Goal: Task Accomplishment & Management: Use online tool/utility

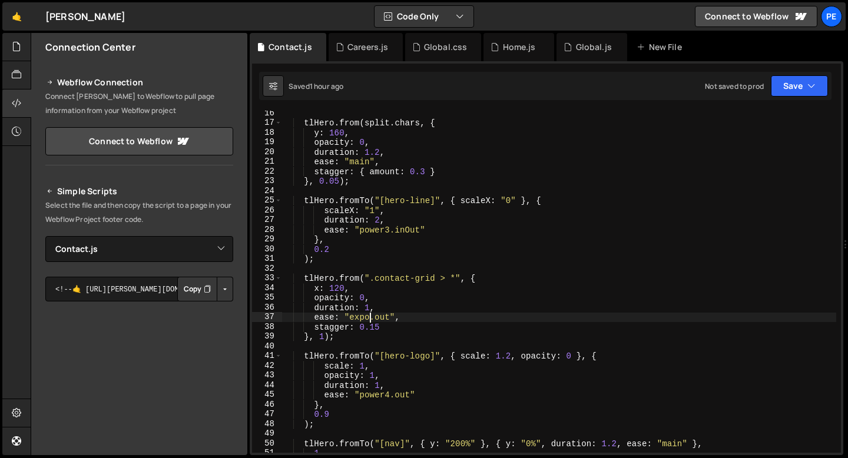
select select "47191"
click at [0, 0] on icon at bounding box center [0, 0] width 0 height 0
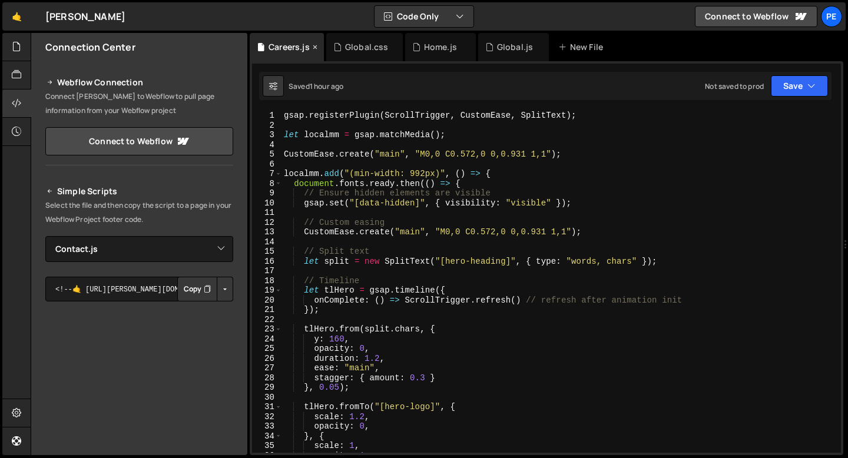
click at [316, 47] on icon at bounding box center [315, 47] width 8 height 12
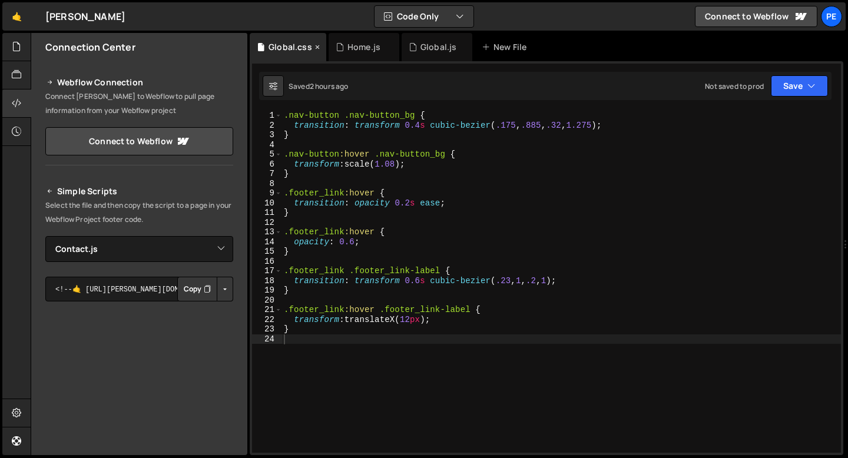
click at [316, 47] on icon at bounding box center [317, 47] width 8 height 12
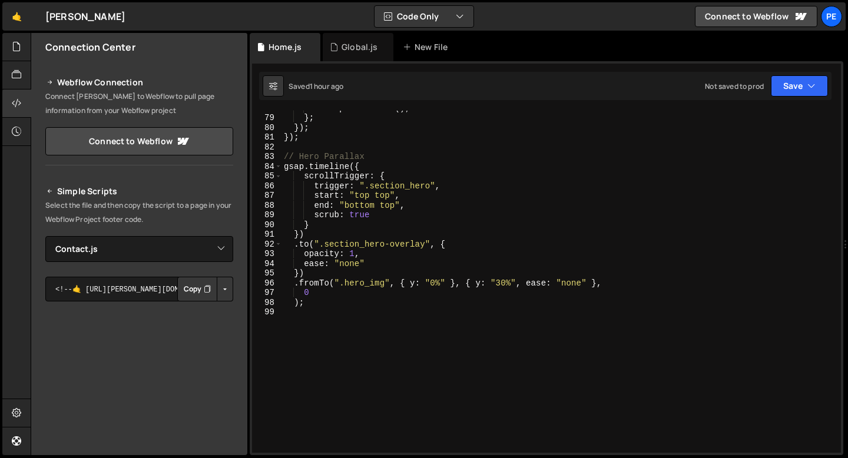
scroll to position [786, 0]
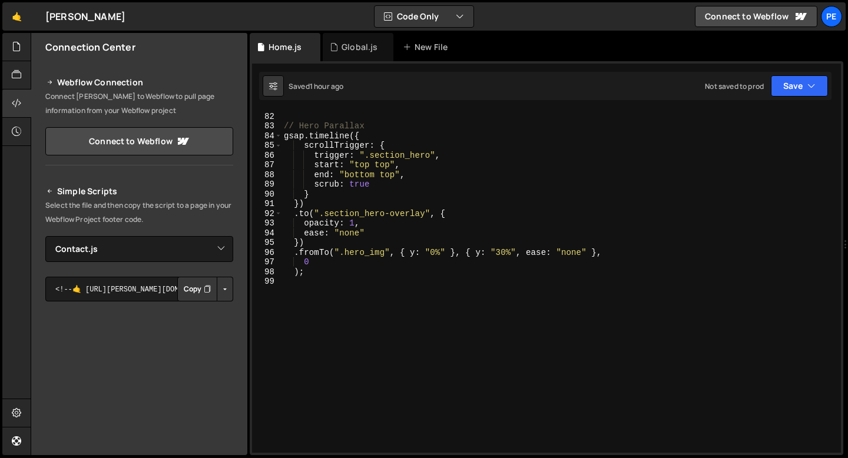
click at [326, 282] on div "}) ; // Hero Parallax gsap . timeline ({ scrollTrigger : { trigger : ".section_…" at bounding box center [558, 282] width 555 height 361
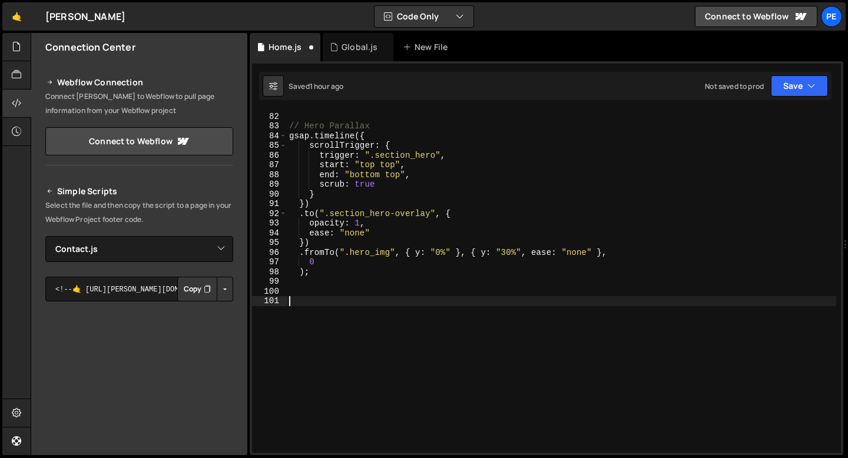
paste textarea "});"
type textarea "});"
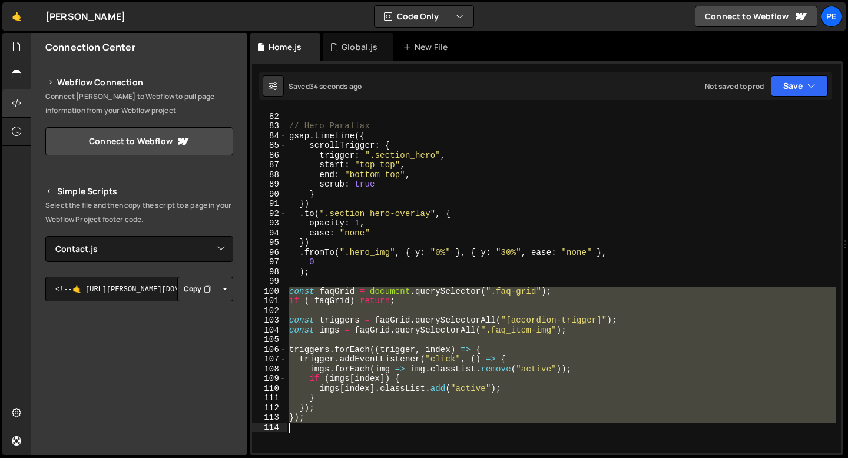
drag, startPoint x: 290, startPoint y: 293, endPoint x: 313, endPoint y: 441, distance: 150.1
click at [313, 441] on div "}) ; // Hero Parallax gsap . timeline ({ scrollTrigger : { trigger : ".section_…" at bounding box center [561, 282] width 549 height 361
type textarea "});"
paste textarea
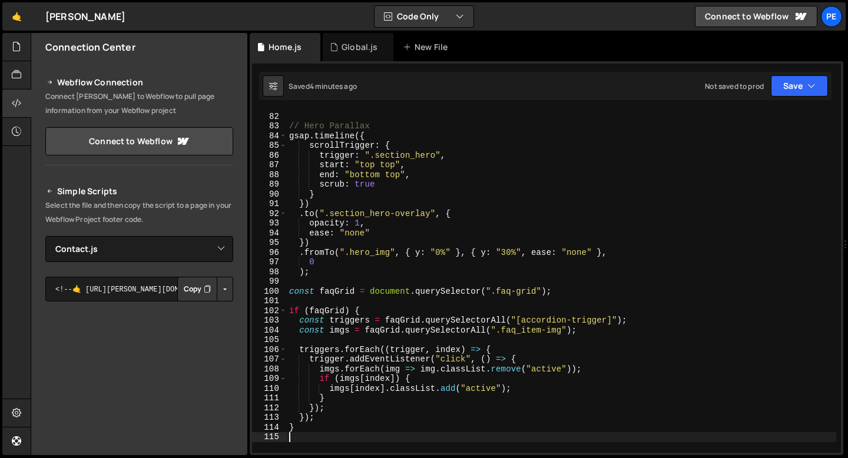
click at [350, 272] on div "}) ; // Hero Parallax gsap . timeline ({ scrollTrigger : { trigger : ".section_…" at bounding box center [561, 282] width 549 height 361
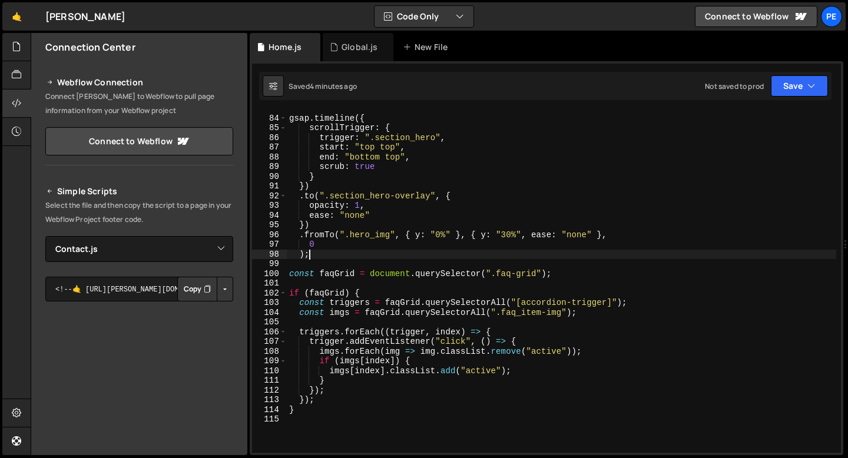
scroll to position [810, 0]
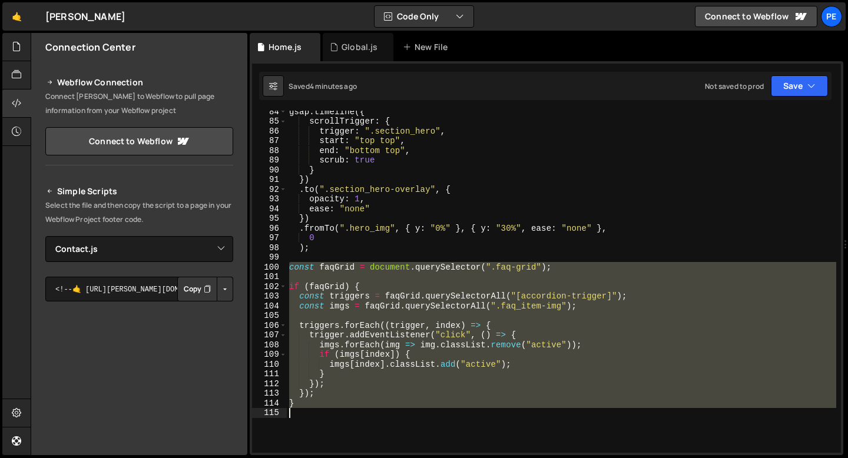
drag, startPoint x: 290, startPoint y: 268, endPoint x: 314, endPoint y: 410, distance: 143.9
click at [314, 410] on div "gsap . timeline ({ scrollTrigger : { trigger : ".section_hero" , start : "top t…" at bounding box center [561, 287] width 549 height 361
type textarea "}"
paste textarea
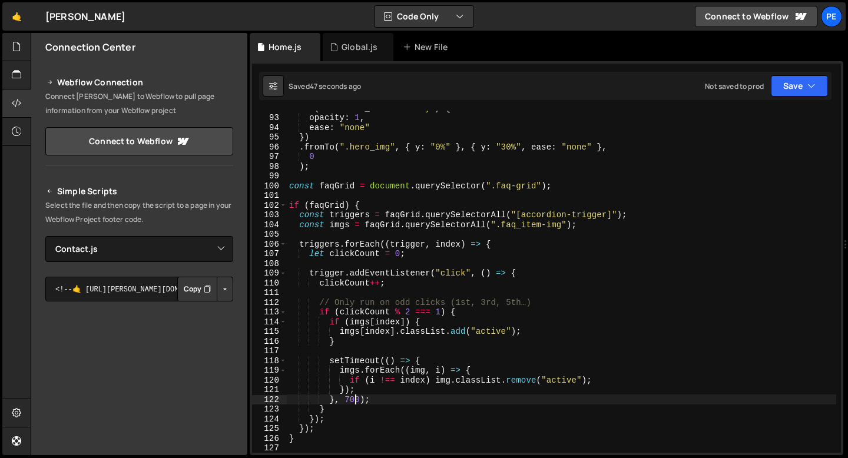
click at [353, 399] on div ". to ( ".section_hero-overlay" , { opacity : 1 , ease : "none" }) . fromTo ( ".…" at bounding box center [561, 283] width 549 height 361
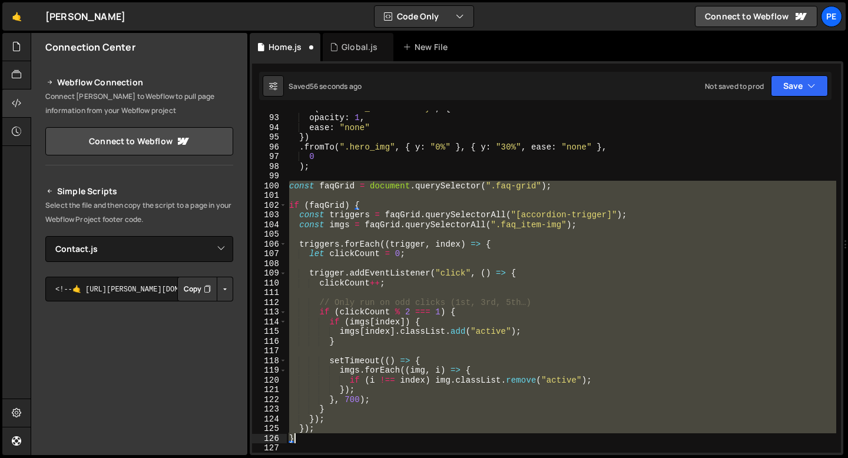
drag, startPoint x: 290, startPoint y: 306, endPoint x: 321, endPoint y: 442, distance: 140.1
click at [321, 442] on div ". to ( ".section_hero-overlay" , { opacity : 1 , ease : "none" }) . fromTo ( ".…" at bounding box center [561, 283] width 549 height 361
type textarea "}); }"
paste textarea
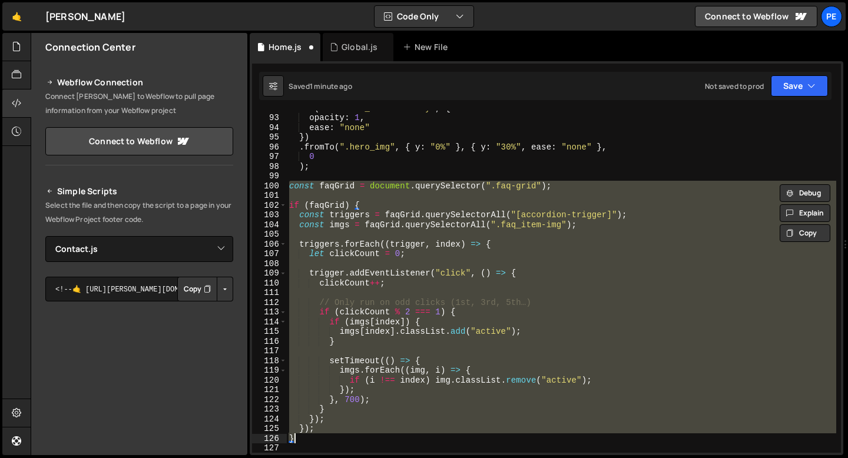
scroll to position [921, 0]
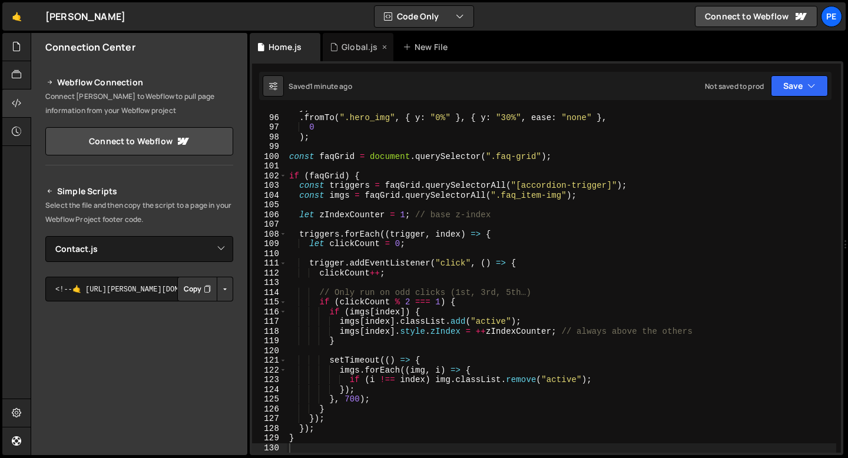
click at [354, 53] on div "Global.js" at bounding box center [358, 47] width 71 height 28
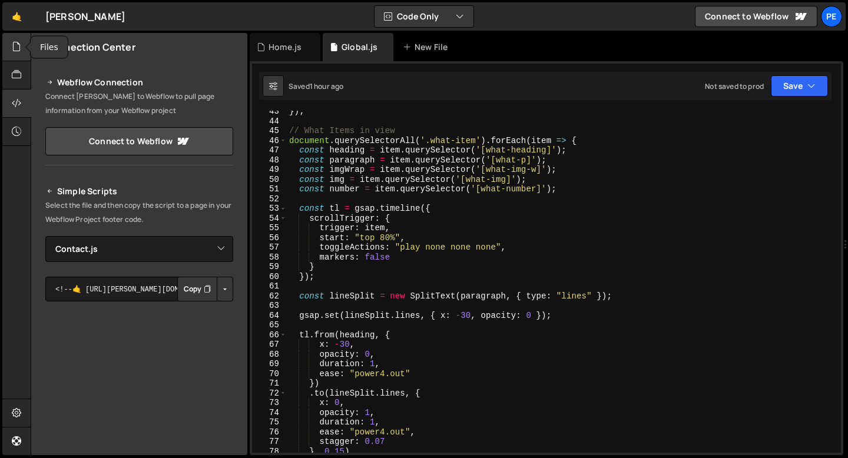
click at [4, 44] on div at bounding box center [16, 47] width 29 height 28
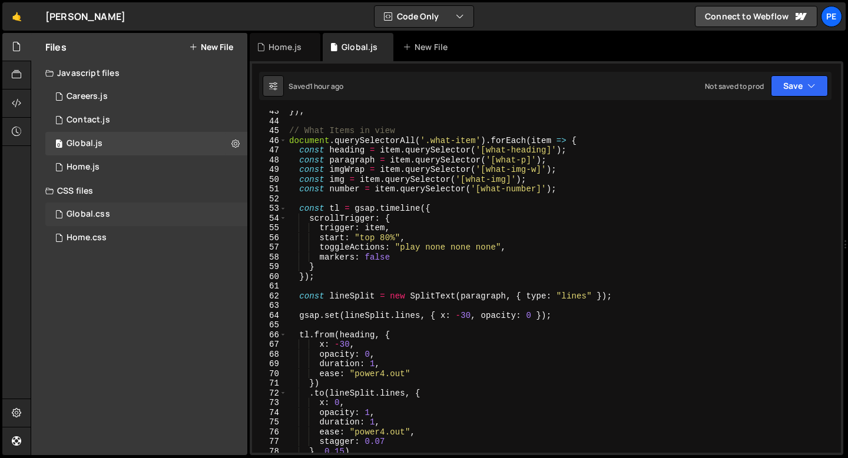
click at [91, 214] on div "Global.css" at bounding box center [89, 214] width 44 height 11
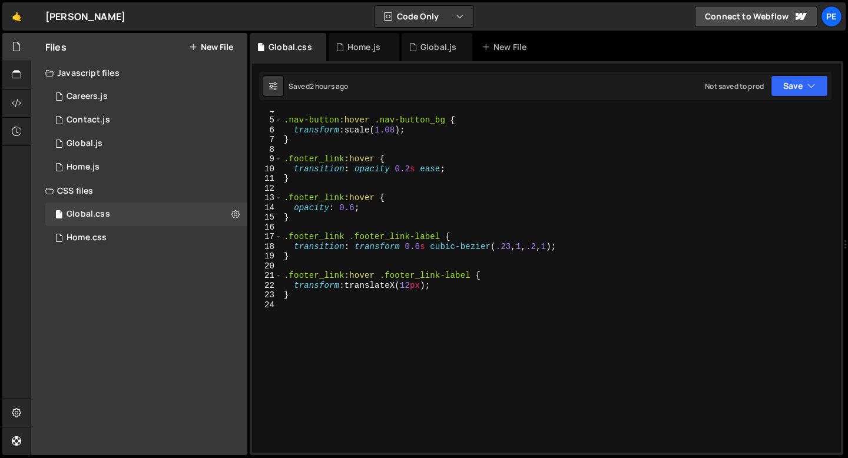
scroll to position [34, 0]
click at [310, 301] on div ".nav-button :hover .nav-button_bg { transform : scale( 1.08 ) ; } .footer_link …" at bounding box center [558, 285] width 555 height 361
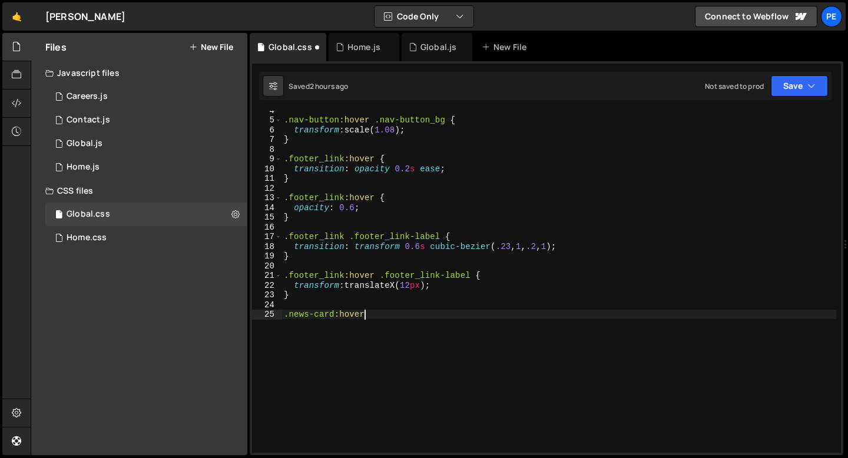
scroll to position [0, 5]
click at [401, 337] on div ".nav-button :hover .nav-button_bg { transform : scale( 1.08 ) ; } .footer_link …" at bounding box center [558, 285] width 555 height 361
type textarea ".news-card:hover .img-ab {"
type textarea "}"
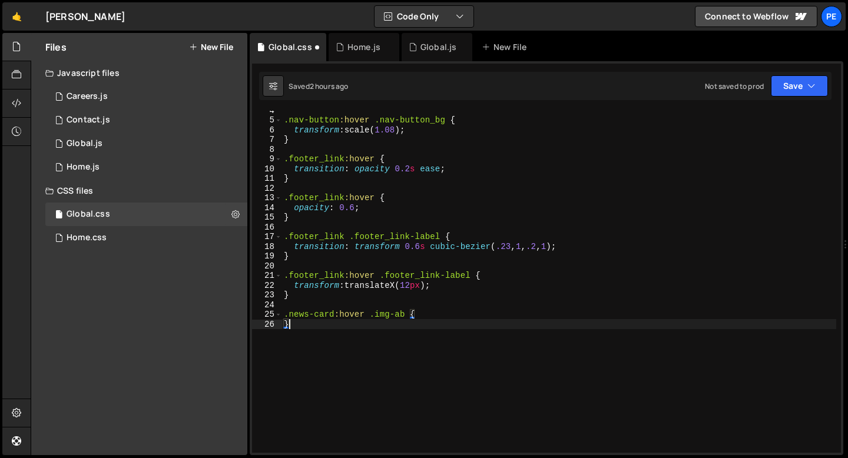
scroll to position [0, 0]
type textarea "}"
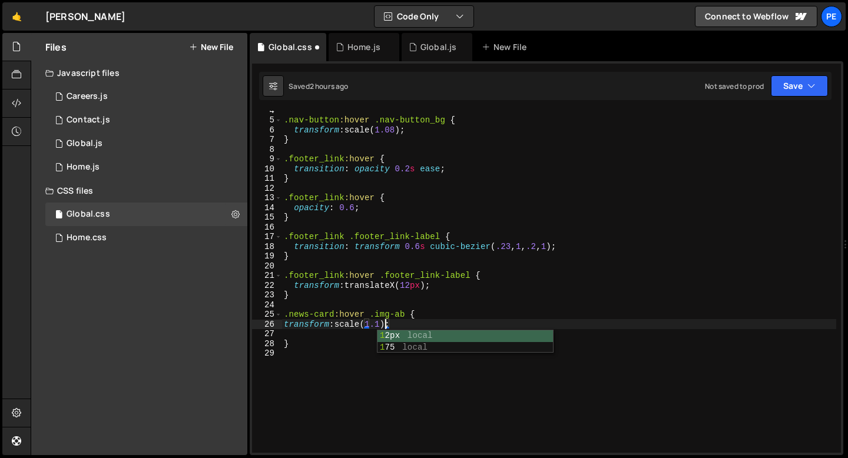
scroll to position [0, 7]
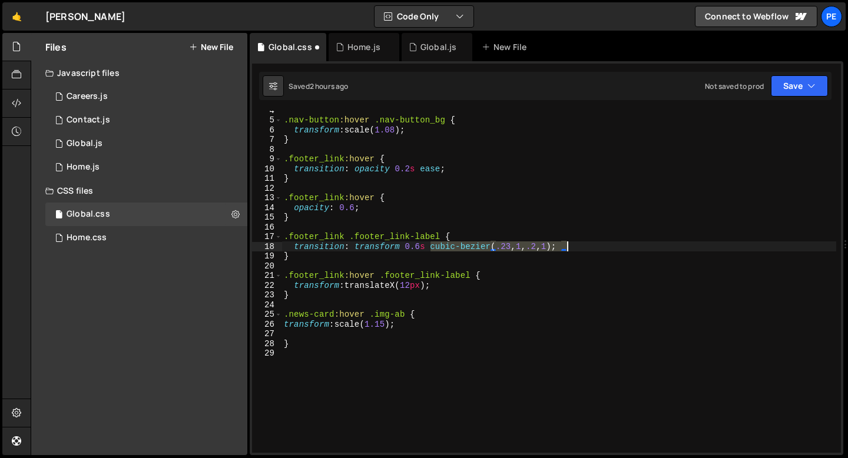
drag, startPoint x: 430, startPoint y: 244, endPoint x: 567, endPoint y: 247, distance: 136.6
click at [567, 247] on div ".nav-button :hover .nav-button_bg { transform : scale( 1.08 ) ; } .footer_link …" at bounding box center [558, 285] width 555 height 361
click at [397, 328] on div ".nav-button :hover .nav-button_bg { transform : scale( 1.08 ) ; } .footer_link …" at bounding box center [558, 285] width 555 height 361
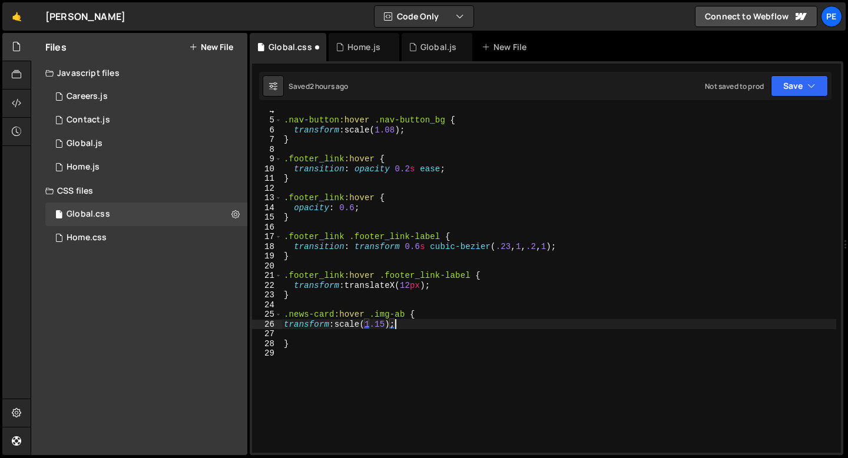
paste textarea "cubic-bezier(.23, 1, .2, 1)"
click at [369, 341] on div ".nav-button :hover .nav-button_bg { transform : scale( 1.08 ) ; } .footer_link …" at bounding box center [558, 285] width 555 height 361
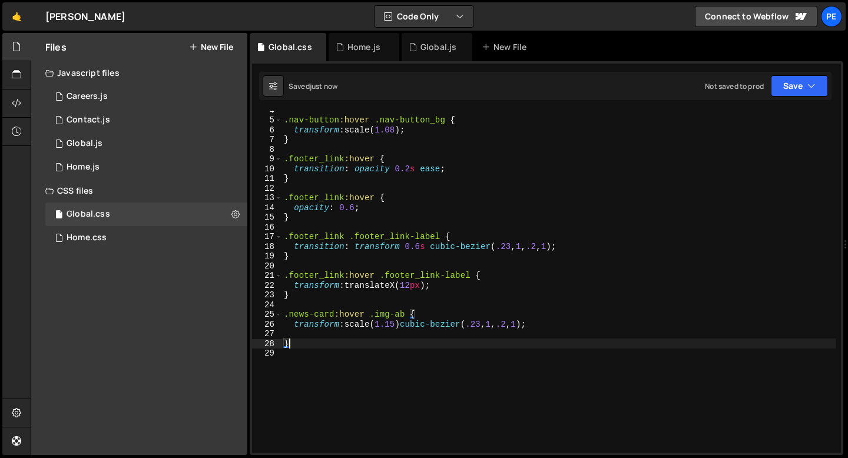
scroll to position [0, 0]
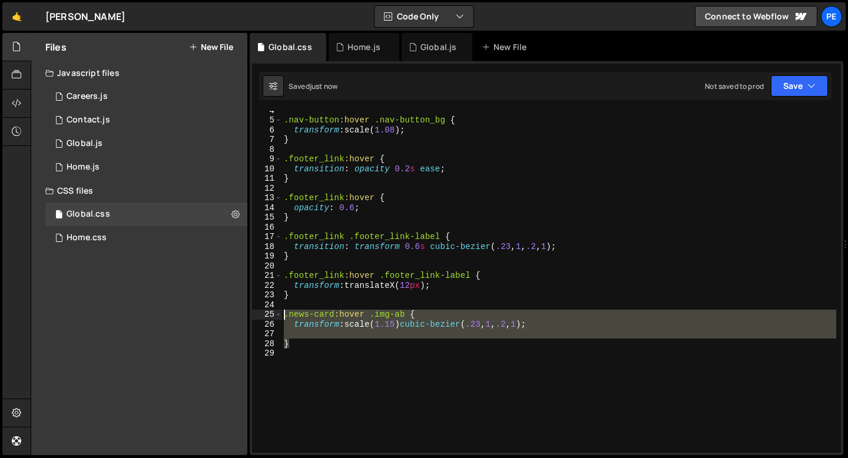
drag, startPoint x: 355, startPoint y: 343, endPoint x: 283, endPoint y: 314, distance: 77.4
click at [283, 314] on div ".nav-button :hover .nav-button_bg { transform : scale( 1.08 ) ; } .footer_link …" at bounding box center [558, 285] width 555 height 361
type textarea ".news-card:hover .img-ab { transform: scale(1.15)cubic-bezier(.23, 1, .2, 1);"
click at [299, 304] on div ".nav-button :hover .nav-button_bg { transform : scale( 1.08 ) ; } .footer_link …" at bounding box center [558, 285] width 555 height 361
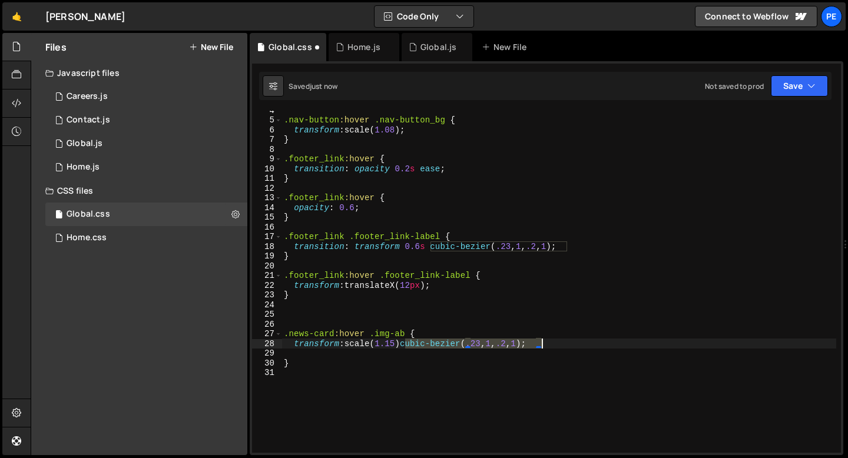
drag, startPoint x: 405, startPoint y: 346, endPoint x: 539, endPoint y: 346, distance: 134.2
click at [539, 346] on div ".nav-button :hover .nav-button_bg { transform : scale( 1.08 ) ; } .footer_link …" at bounding box center [558, 285] width 555 height 361
type textarea "transform: scale(1.15);"
click at [348, 323] on div ".nav-button :hover .nav-button_bg { transform : scale( 1.08 ) ; } .footer_link …" at bounding box center [558, 285] width 555 height 361
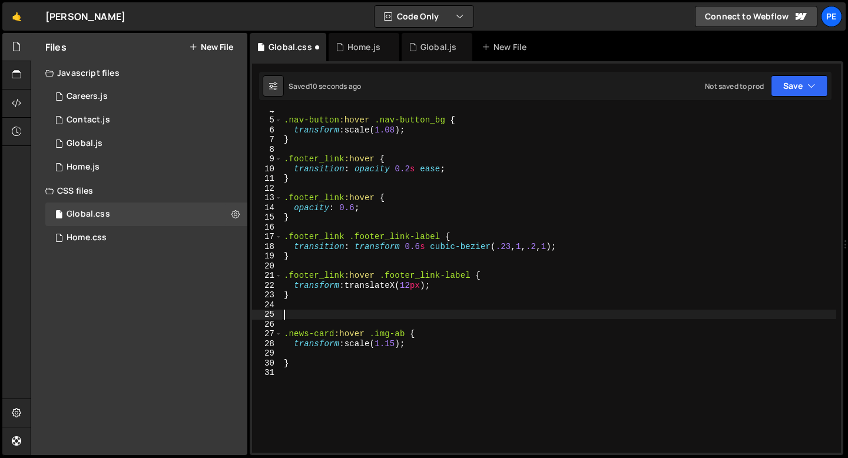
paste textarea "}"
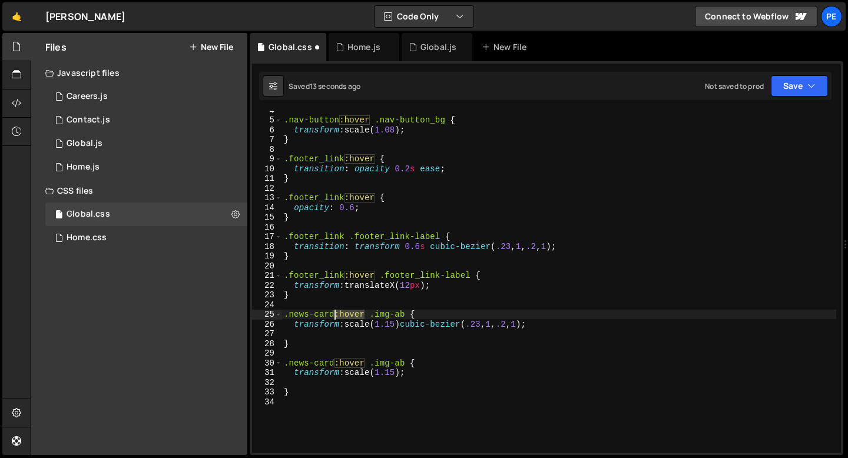
drag, startPoint x: 365, startPoint y: 312, endPoint x: 336, endPoint y: 313, distance: 28.9
click at [336, 313] on div ".nav-button :hover .nav-button_bg { transform : scale( 1.08 ) ; } .footer_link …" at bounding box center [558, 285] width 555 height 361
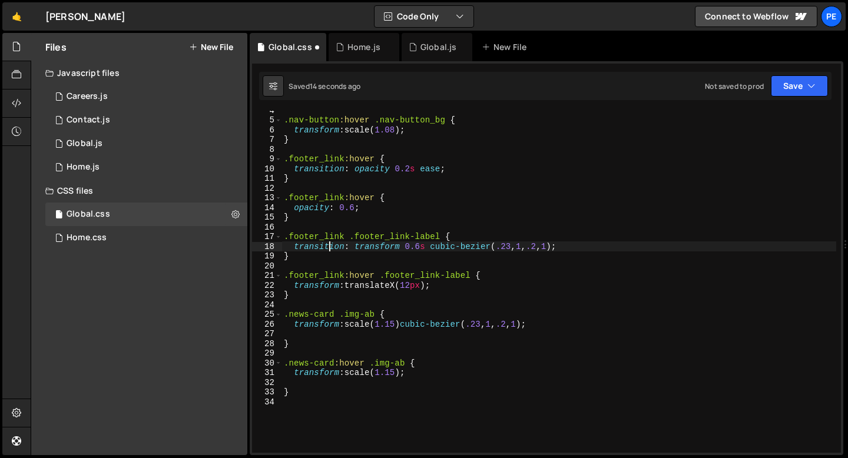
click at [330, 245] on div ".nav-button :hover .nav-button_bg { transform : scale( 1.08 ) ; } .footer_link …" at bounding box center [558, 285] width 555 height 361
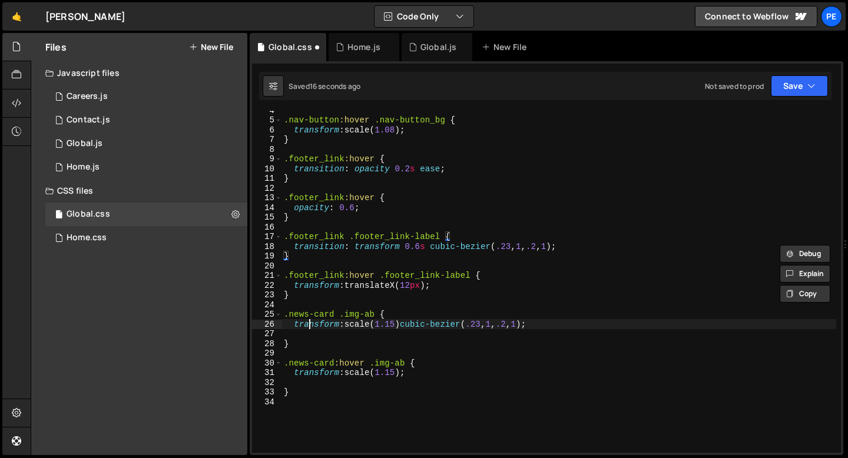
click at [310, 326] on div ".nav-button :hover .nav-button_bg { transform : scale( 1.08 ) ; } .footer_link …" at bounding box center [558, 285] width 555 height 361
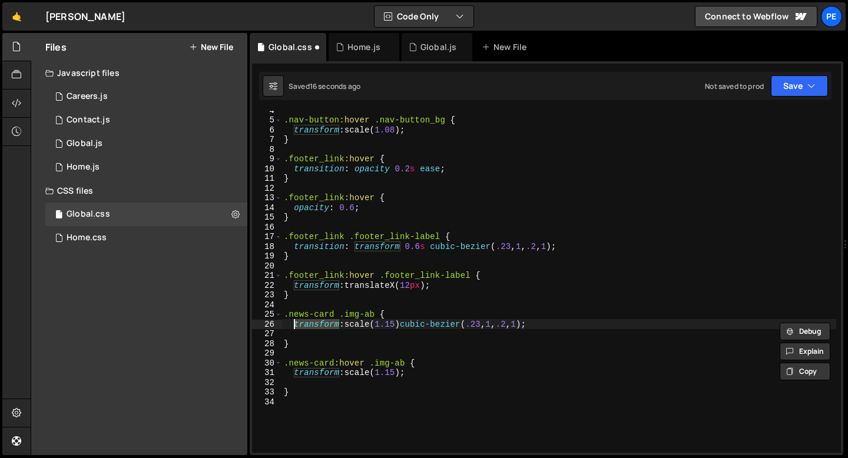
click at [310, 326] on div ".nav-button :hover .nav-button_bg { transform : scale( 1.08 ) ; } .footer_link …" at bounding box center [558, 285] width 555 height 361
type textarea "transform: scale(1.15)cubic-bezier(.23, 1, .2, 1);"
paste textarea
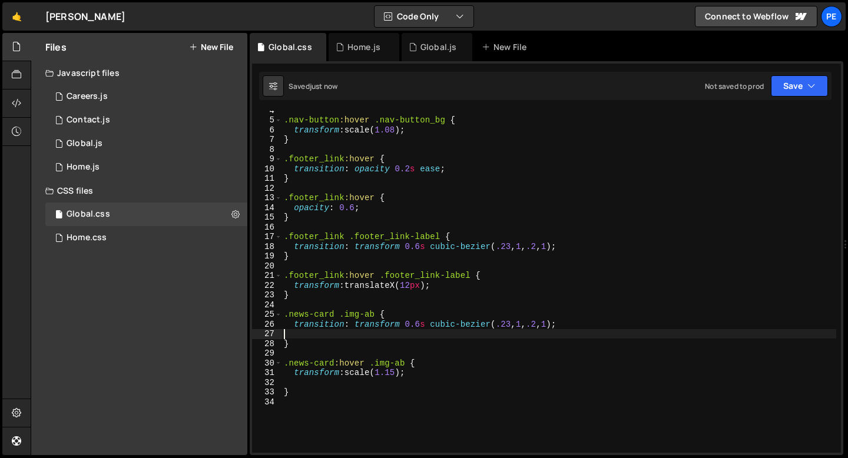
click at [310, 342] on div ".nav-button :hover .nav-button_bg { transform : scale( 1.08 ) ; } .footer_link …" at bounding box center [558, 285] width 555 height 361
click at [401, 374] on div ".nav-button :hover .nav-button_bg { transform : scale( 1.08 ) ; } .footer_link …" at bounding box center [558, 285] width 555 height 361
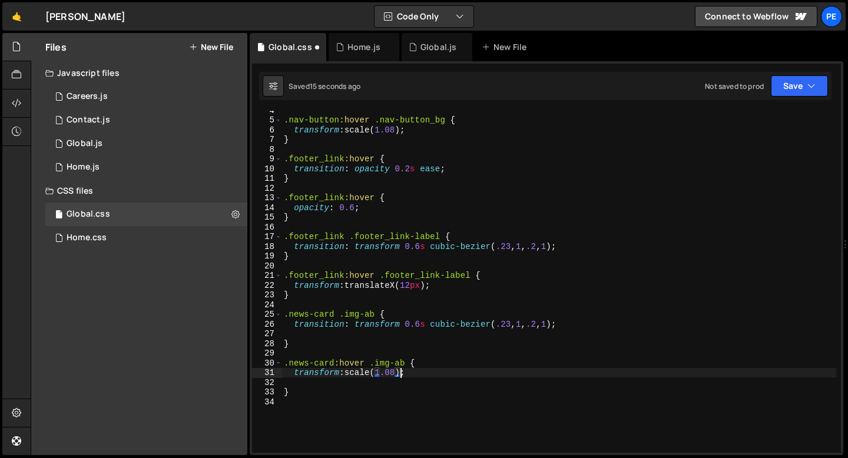
scroll to position [0, 8]
type textarea "transform: scale(1.08);"
click at [369, 187] on div ".nav-button :hover .nav-button_bg { transform : scale( 1.08 ) ; } .footer_link …" at bounding box center [558, 285] width 555 height 361
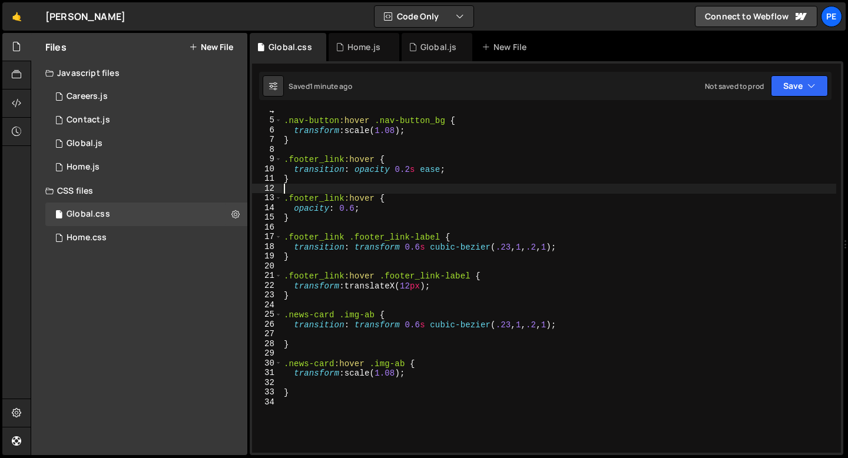
scroll to position [0, 0]
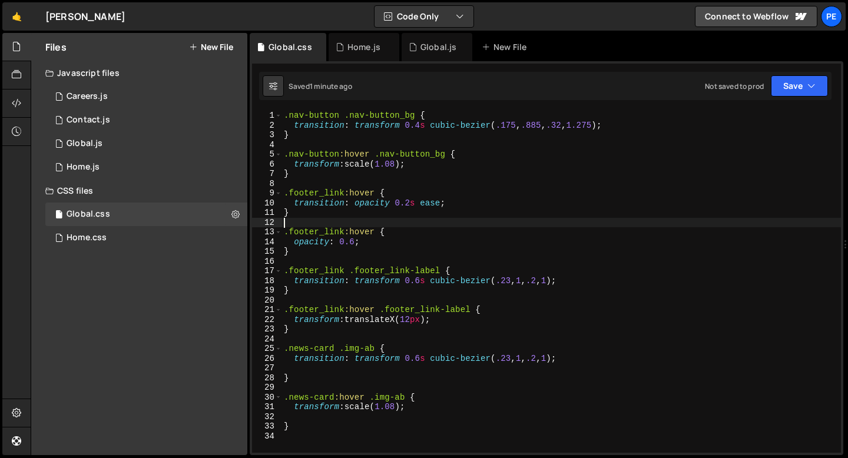
click at [324, 172] on div ".nav-button .nav-button_bg { transition : transform 0.4 s cubic-bezier ( .175 ,…" at bounding box center [560, 291] width 559 height 361
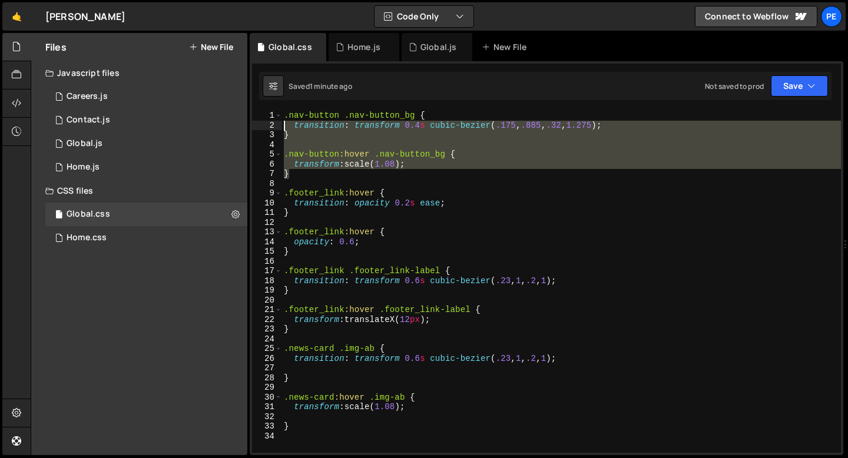
drag, startPoint x: 303, startPoint y: 172, endPoint x: 283, endPoint y: 117, distance: 58.3
click at [283, 118] on div ".nav-button .nav-button_bg { transition : transform 0.4 s cubic-bezier ( .175 ,…" at bounding box center [560, 291] width 559 height 361
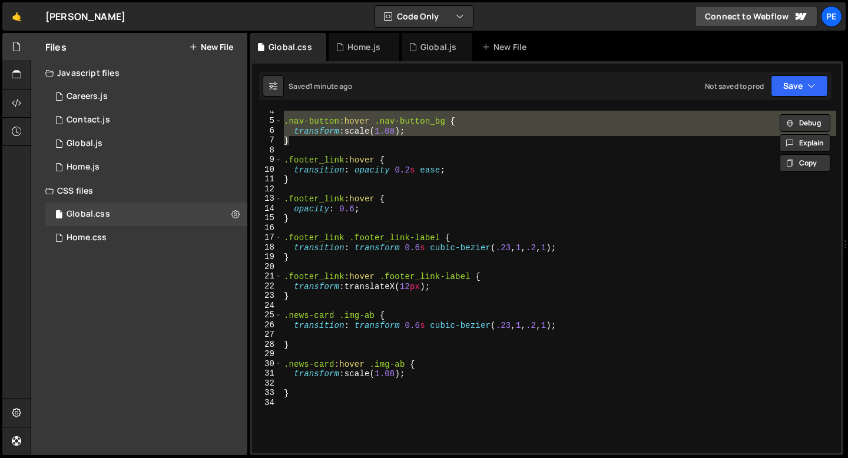
scroll to position [79, 0]
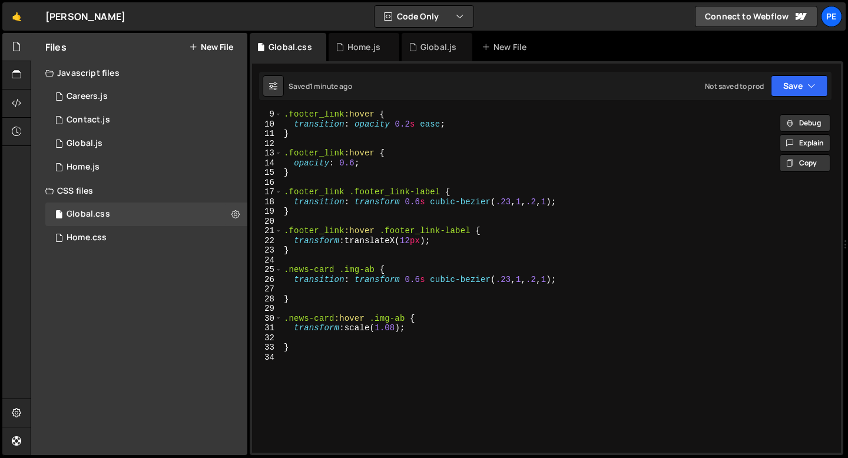
click at [298, 352] on div ".footer_link :hover { transition : opacity 0.2 s ease ; } .footer_link :hover {…" at bounding box center [558, 289] width 555 height 361
type textarea "}"
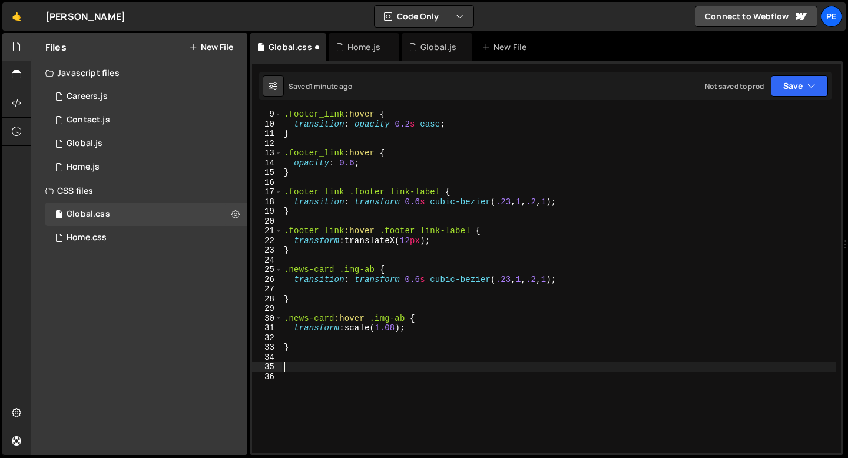
paste textarea "}"
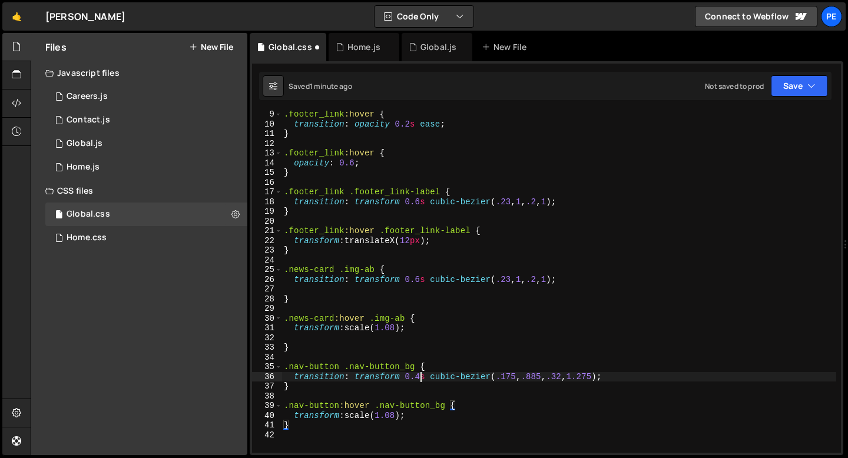
click at [419, 376] on div ".footer_link :hover { transition : opacity 0.2 s ease ; } .footer_link :hover {…" at bounding box center [558, 289] width 555 height 361
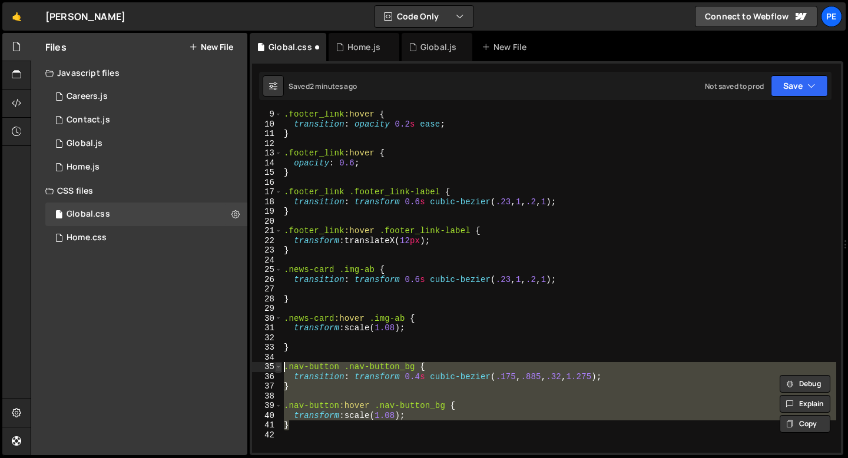
drag, startPoint x: 323, startPoint y: 421, endPoint x: 280, endPoint y: 364, distance: 71.4
click at [280, 366] on div "transition: transform 0.4s cubic-bezier(.175, .885, .32, 1.275); 9 10 11 12 13 …" at bounding box center [546, 282] width 589 height 342
type textarea ".nav-button .nav-button_bg { transition: transform 0.4s cubic-bezier(.175, .885…"
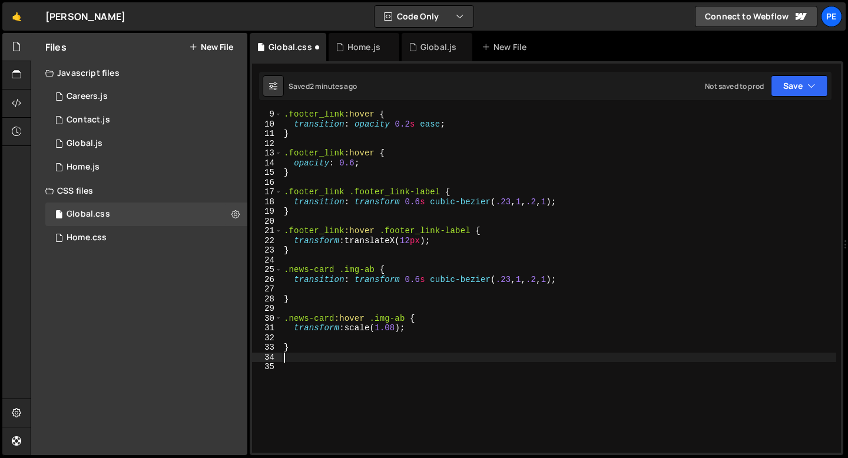
click at [375, 268] on div ".footer_link :hover { transition : opacity 0.2 s ease ; } .footer_link :hover {…" at bounding box center [558, 289] width 555 height 361
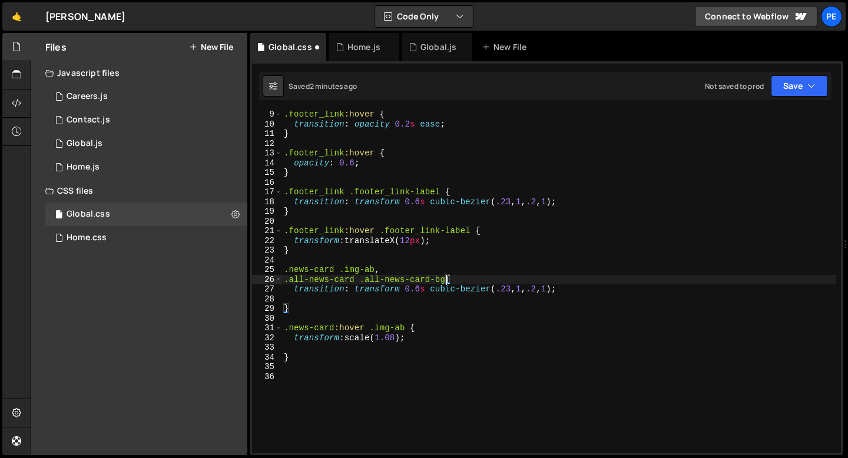
scroll to position [0, 11]
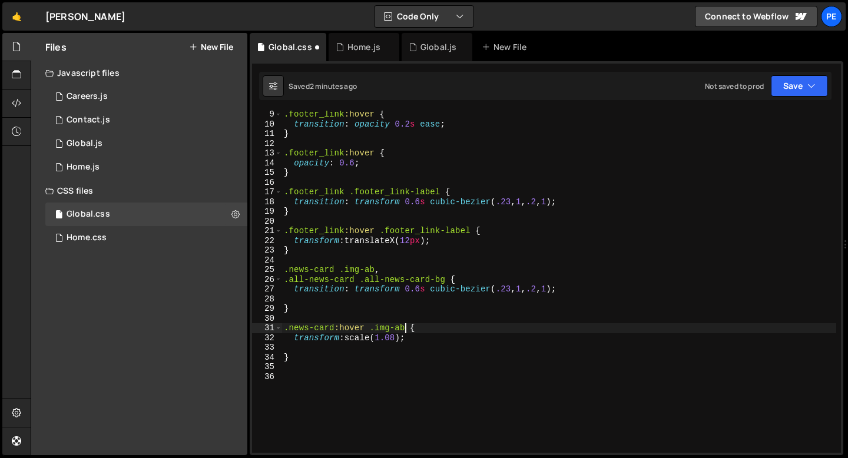
click at [403, 328] on div ".footer_link :hover { transition : opacity 0.2 s ease ; } .footer_link :hover {…" at bounding box center [558, 289] width 555 height 361
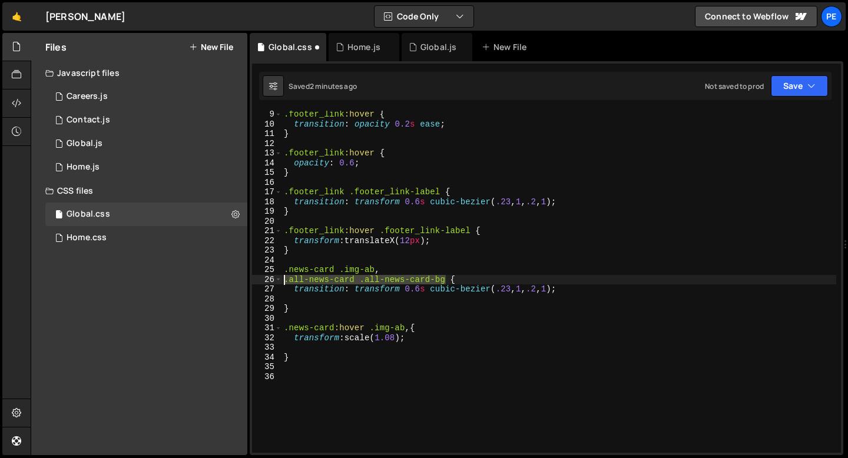
drag, startPoint x: 444, startPoint y: 280, endPoint x: 284, endPoint y: 277, distance: 160.1
click at [284, 277] on div ".footer_link :hover { transition : opacity 0.2 s ease ; } .footer_link :hover {…" at bounding box center [558, 289] width 555 height 361
click at [411, 328] on div ".footer_link :hover { transition : opacity 0.2 s ease ; } .footer_link :hover {…" at bounding box center [558, 289] width 555 height 361
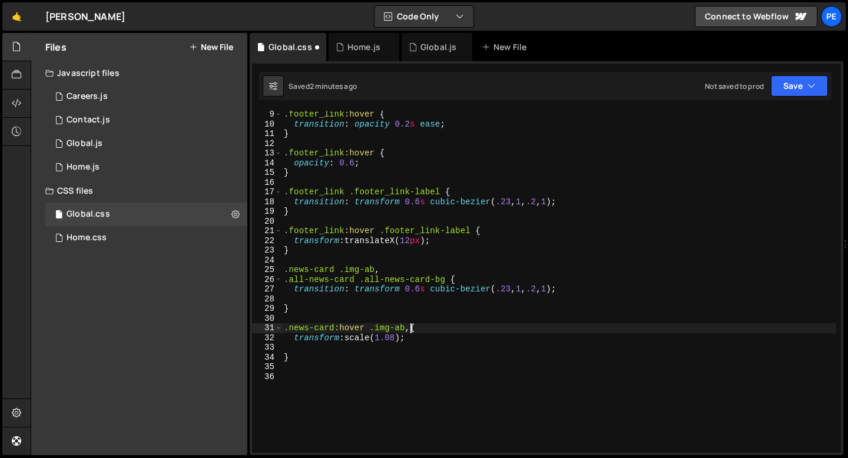
scroll to position [0, 0]
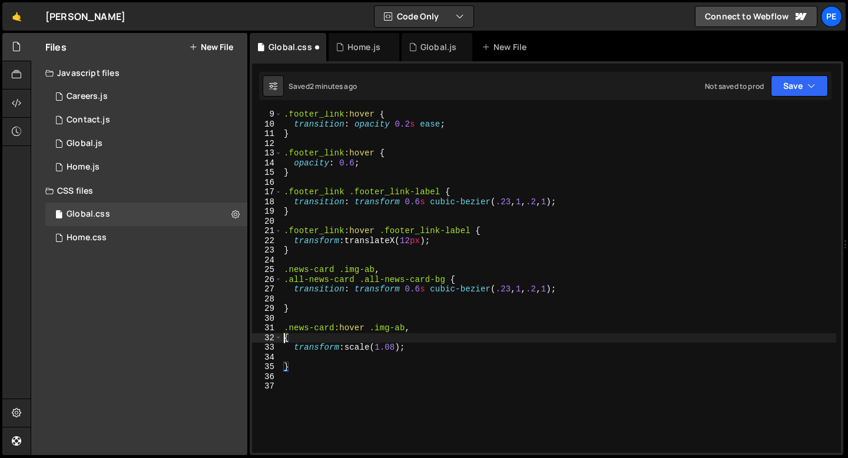
paste textarea ".all-news-card .all-news-card-bg"
click at [357, 337] on div ".footer_link :hover { transition : opacity 0.2 s ease ; } .footer_link :hover {…" at bounding box center [558, 289] width 555 height 361
type textarea ".all-news-card:hover .all-news-card-bg {"
click at [405, 361] on div ".footer_link :hover { transition : opacity 0.2 s ease ; } .footer_link :hover {…" at bounding box center [558, 289] width 555 height 361
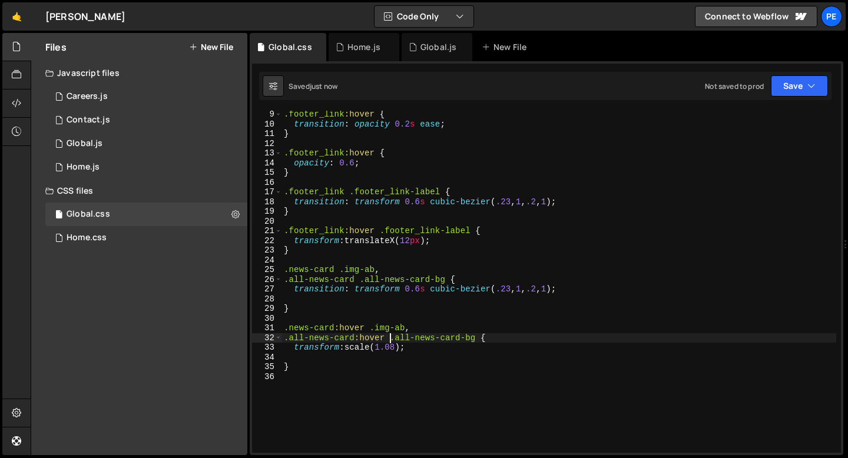
scroll to position [0, 0]
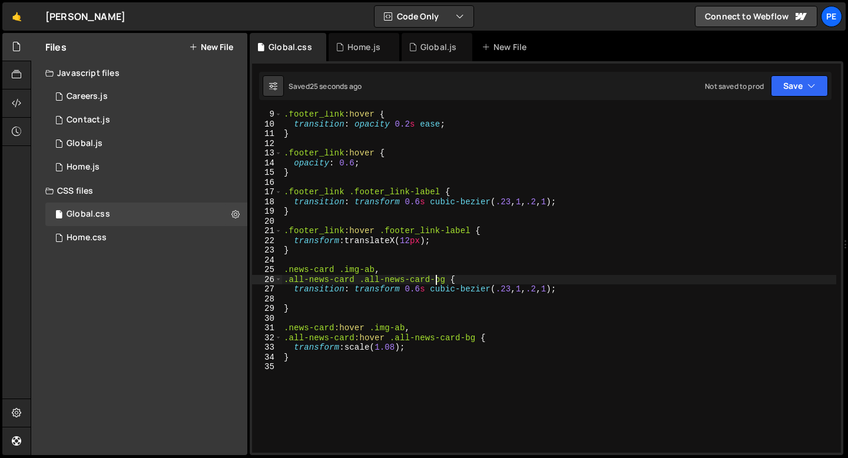
click at [434, 281] on div ".footer_link :hover { transition : opacity 0.2 s ease ; } .footer_link :hover {…" at bounding box center [558, 289] width 555 height 361
click at [465, 337] on div ".footer_link :hover { transition : opacity 0.2 s ease ; } .footer_link :hover {…" at bounding box center [558, 289] width 555 height 361
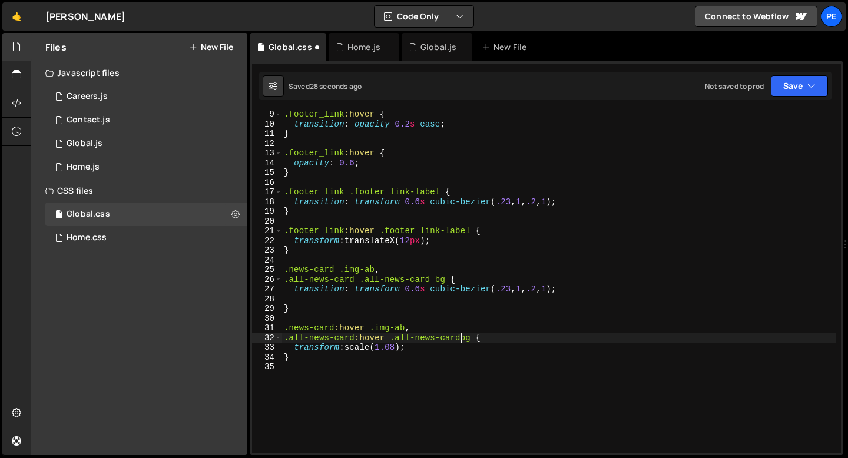
scroll to position [0, 12]
drag, startPoint x: 479, startPoint y: 337, endPoint x: 286, endPoint y: 333, distance: 192.5
click at [286, 333] on div ".footer_link :hover { transition : opacity 0.2 s ease ; } .footer_link :hover {…" at bounding box center [558, 289] width 555 height 361
type textarea "}"
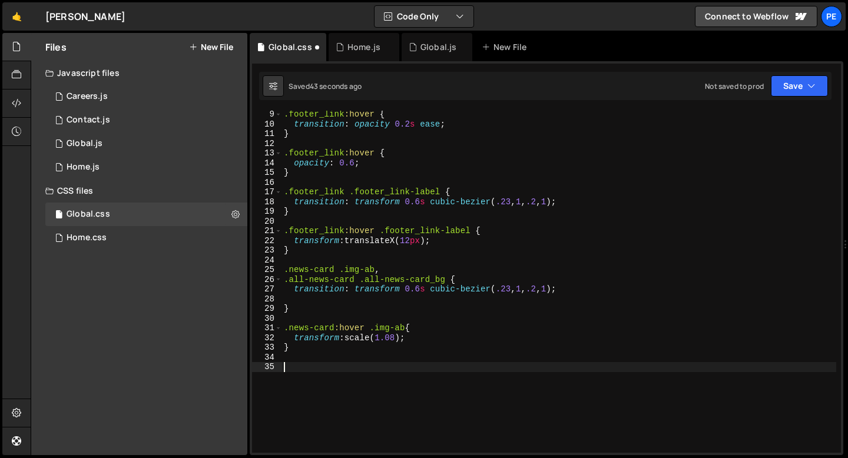
paste textarea ".all-news-card:hover .all-news-card_bg"
click at [304, 335] on div ".footer_link :hover { transition : opacity 0.2 s ease ; } .footer_link :hover {…" at bounding box center [558, 289] width 555 height 361
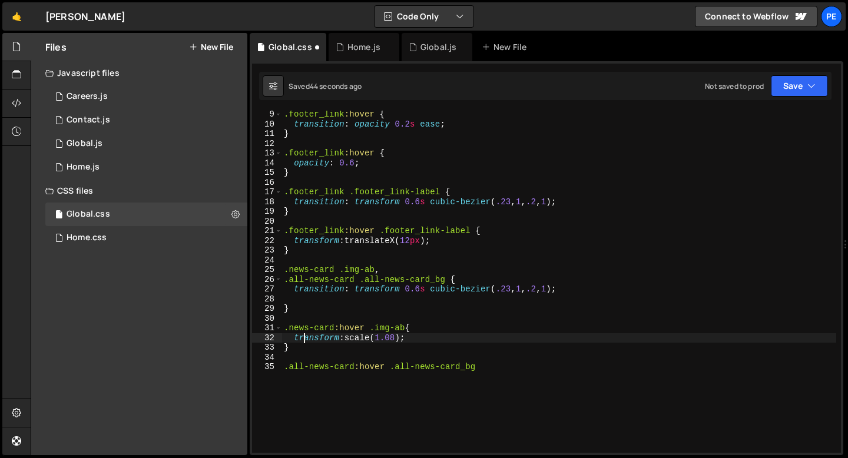
click at [304, 335] on div ".footer_link :hover { transition : opacity 0.2 s ease ; } .footer_link :hover {…" at bounding box center [558, 289] width 555 height 361
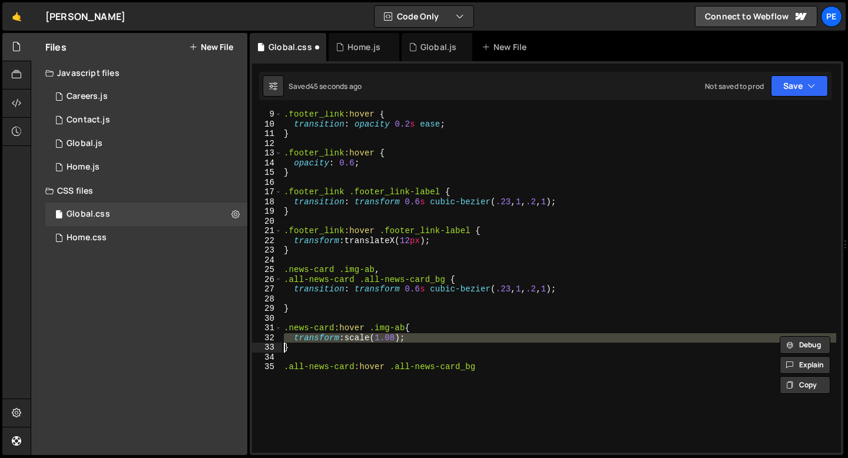
click at [304, 335] on div ".footer_link :hover { transition : opacity 0.2 s ease ; } .footer_link :hover {…" at bounding box center [558, 289] width 555 height 361
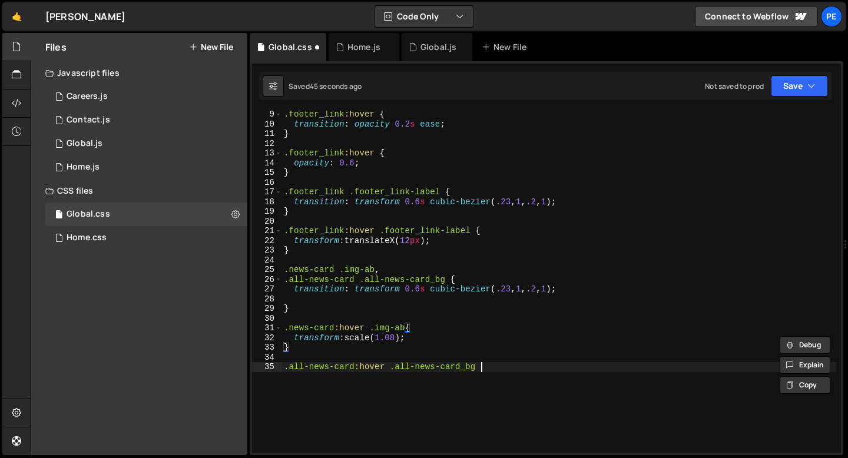
click at [471, 380] on div ".footer_link :hover { transition : opacity 0.2 s ease ; } .footer_link :hover {…" at bounding box center [558, 289] width 555 height 361
type textarea ".all-news-card:hover .all-news-card_bg {"
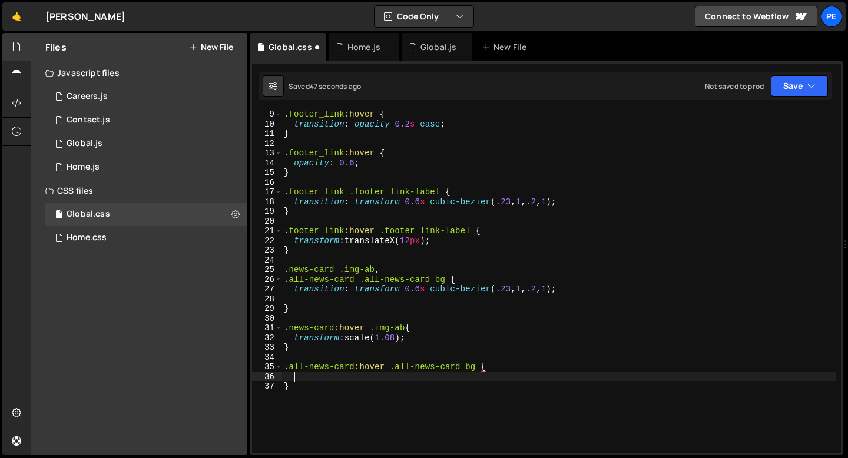
paste textarea
click at [407, 376] on div ".footer_link :hover { transition : opacity 0.2 s ease ; } .footer_link :hover {…" at bounding box center [558, 289] width 555 height 361
type textarea "transform: scale(1.04);"
click at [441, 47] on div "Global.js" at bounding box center [438, 47] width 36 height 12
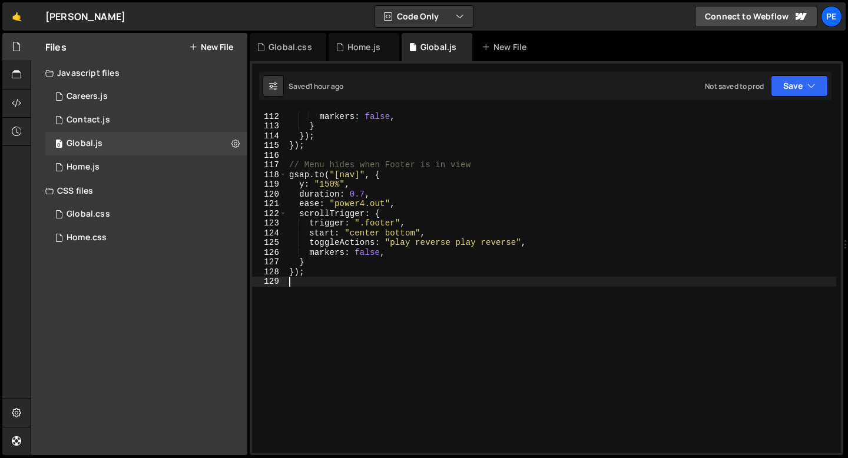
scroll to position [0, 0]
click at [341, 298] on div "scrub : true , markers : false , } }) ; }) ; // Menu hides when Footer is in vi…" at bounding box center [561, 282] width 549 height 361
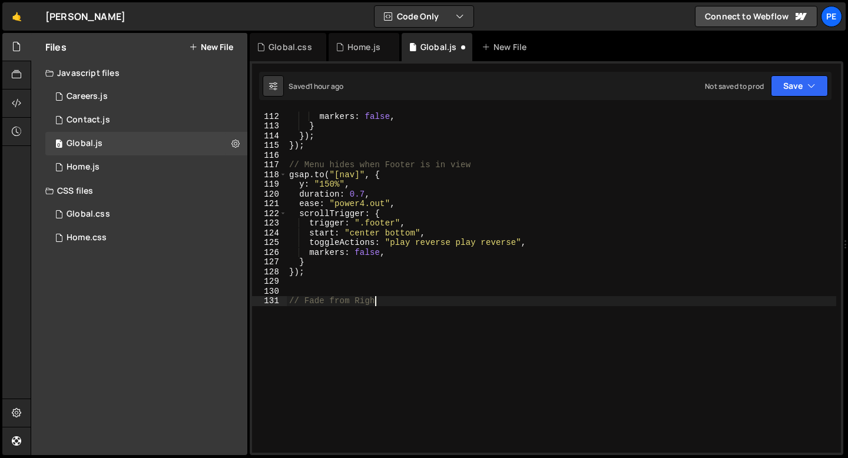
type textarea "// Fade from Right"
paste textarea "});"
type textarea "});"
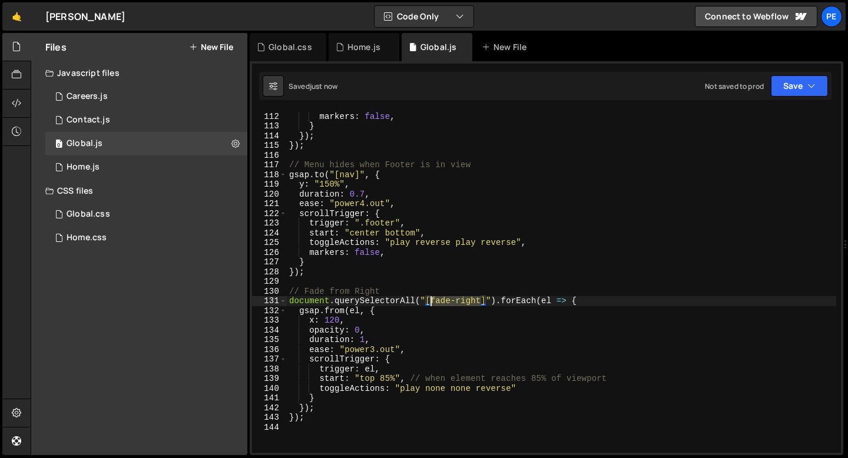
drag, startPoint x: 482, startPoint y: 301, endPoint x: 429, endPoint y: 301, distance: 52.4
click at [429, 301] on div "scrub : true , markers : false , } }) ; }) ; // Menu hides when Footer is in vi…" at bounding box center [561, 282] width 549 height 361
click at [374, 347] on div "scrub : true , markers : false , } }) ; }) ; // Menu hides when Footer is in vi…" at bounding box center [561, 282] width 549 height 361
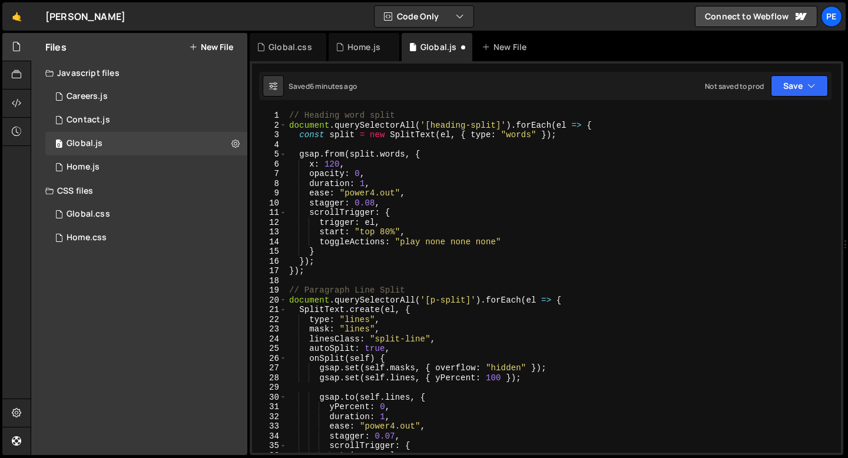
click at [380, 184] on div "// Heading word split document . querySelectorAll ( '[heading-split]' ) . forEa…" at bounding box center [561, 291] width 549 height 361
type textarea "duration: 1,"
click at [358, 46] on div "Home.js" at bounding box center [363, 47] width 33 height 12
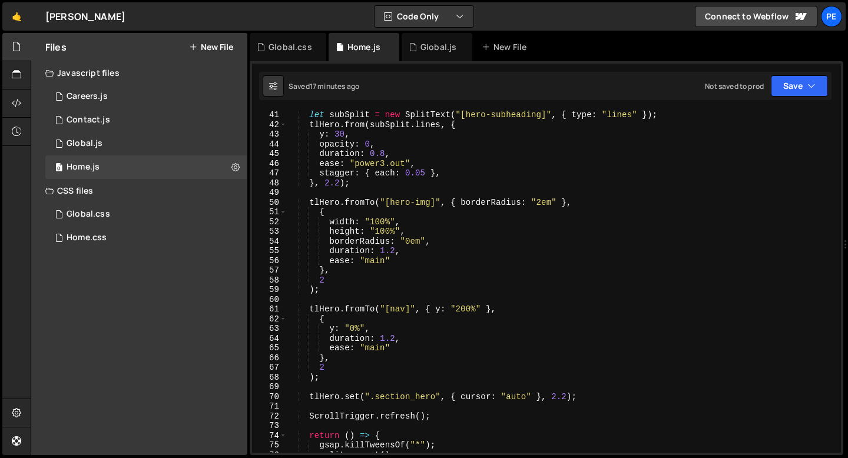
scroll to position [389, 0]
click at [540, 202] on div "let subSplit = new SplitText ( "[hero-subheading]" , { type : "lines" }) ; tlHe…" at bounding box center [561, 290] width 549 height 361
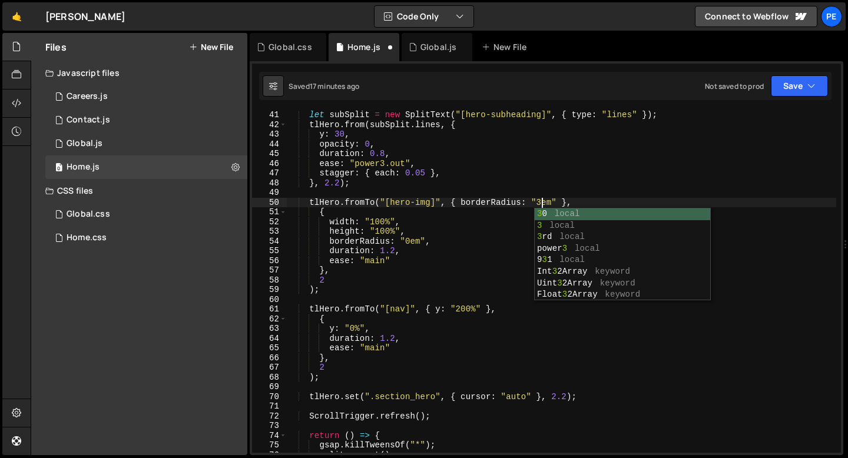
scroll to position [0, 18]
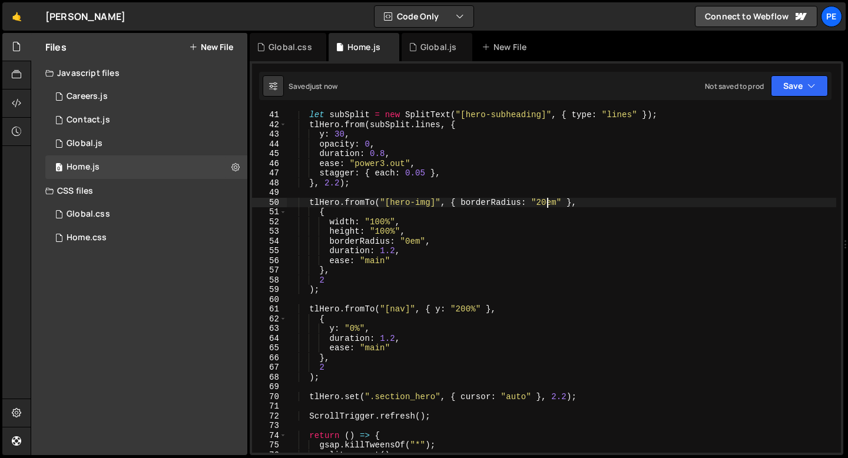
type textarea "tlHero.fromTo("[hero-img]", { borderRadius: "20em" },"
